Goal: Check status: Check status

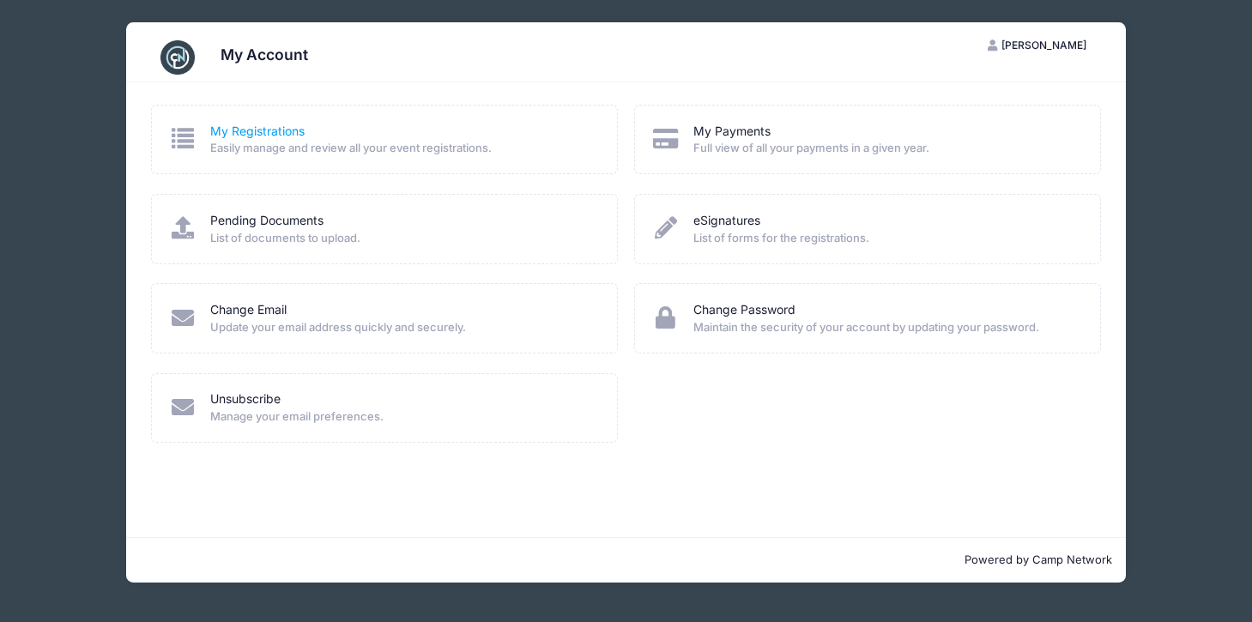
click at [238, 125] on link "My Registrations" at bounding box center [257, 132] width 94 height 18
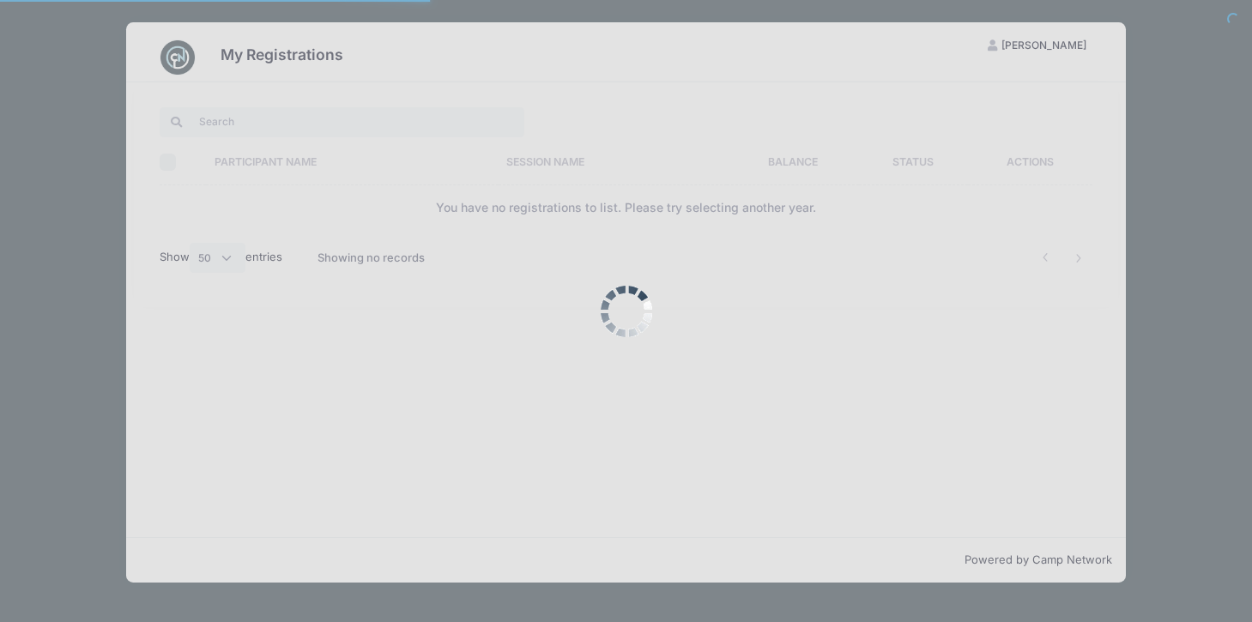
select select "50"
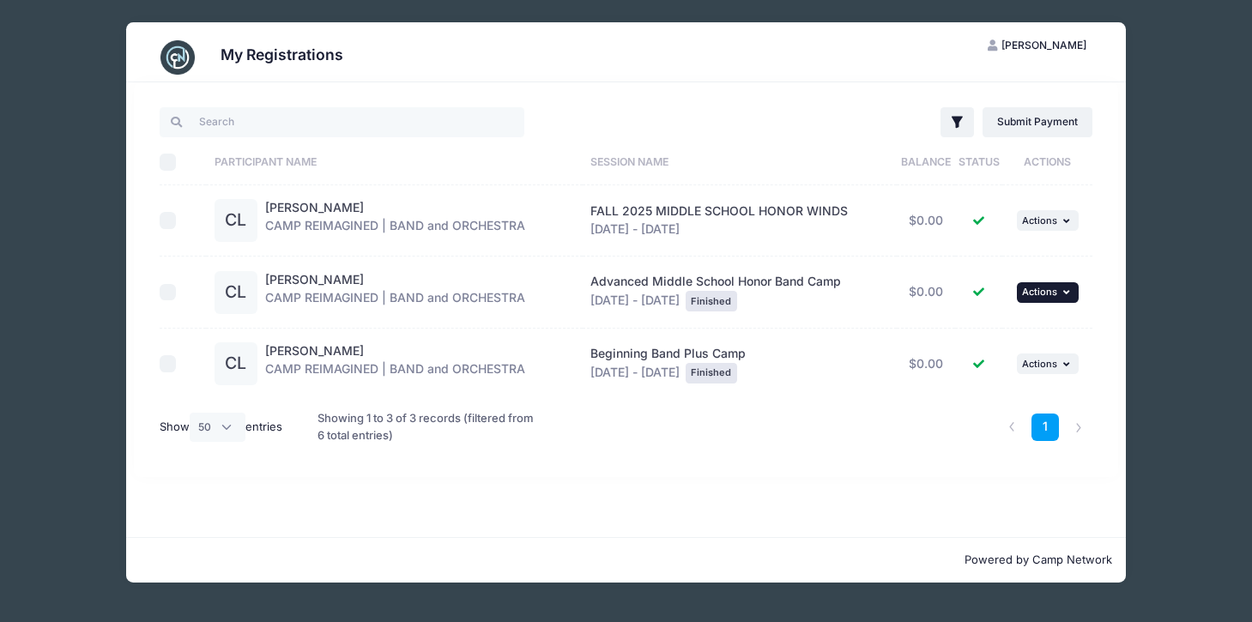
click at [1050, 294] on span "Actions" at bounding box center [1039, 292] width 35 height 12
click at [983, 342] on link "View Registration" at bounding box center [992, 330] width 155 height 33
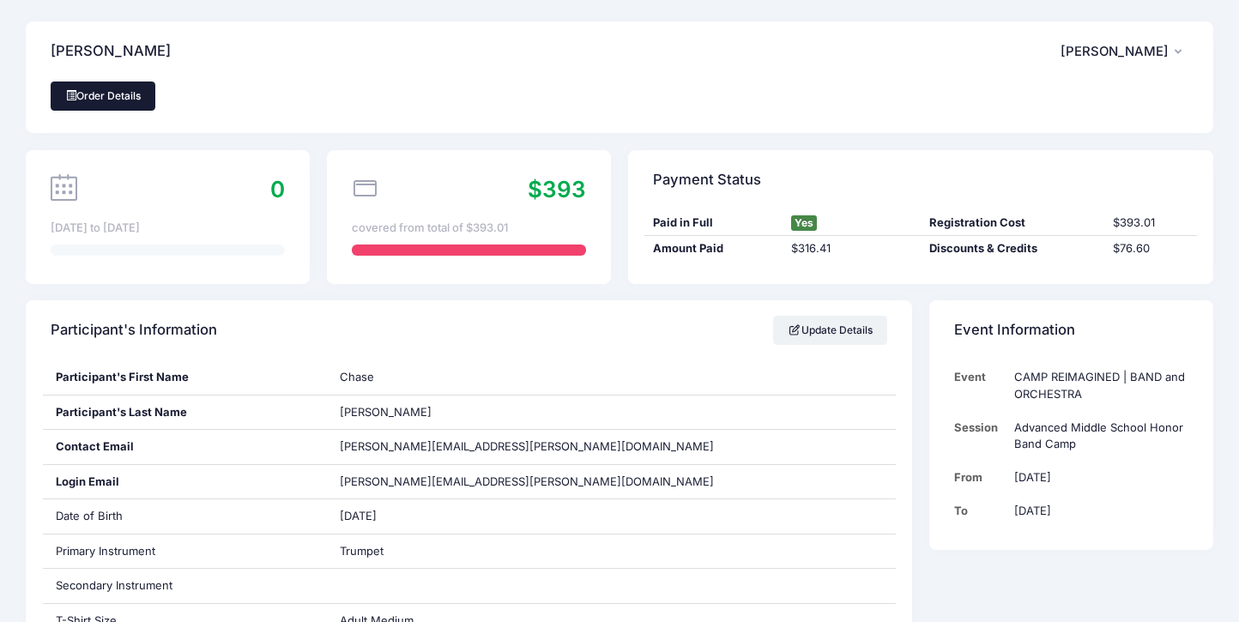
click at [104, 103] on link "Order Details" at bounding box center [103, 96] width 105 height 29
click at [107, 100] on link "Order Details" at bounding box center [103, 96] width 105 height 29
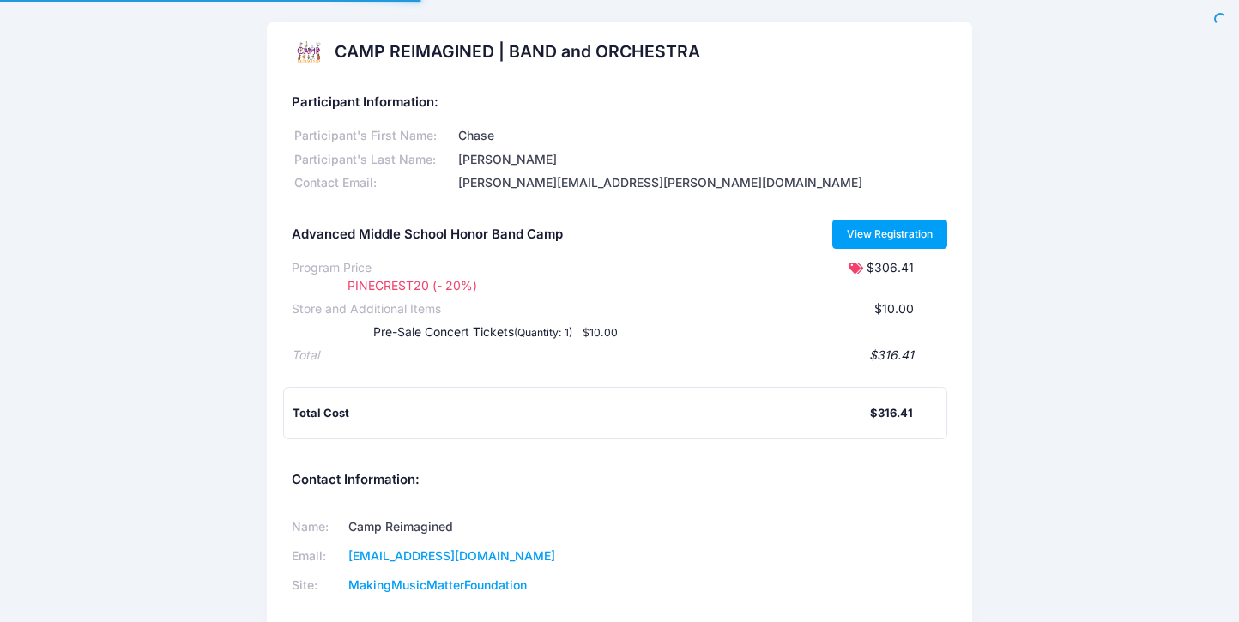
click at [890, 235] on link "View Registration" at bounding box center [890, 234] width 116 height 29
